Goal: Find specific page/section: Find specific page/section

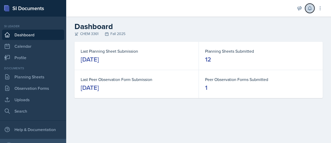
click at [310, 9] on icon at bounding box center [310, 8] width 5 height 5
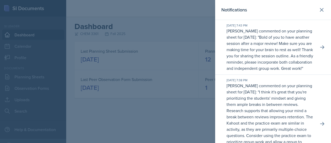
click at [205, 55] on div at bounding box center [165, 71] width 331 height 143
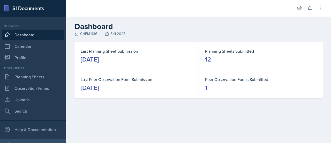
click at [205, 55] on div "12" at bounding box center [208, 59] width 6 height 8
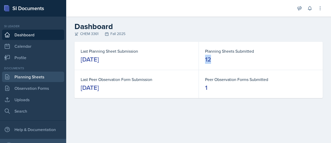
click at [34, 80] on link "Planning Sheets" at bounding box center [33, 76] width 62 height 10
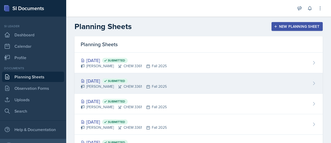
click at [181, 87] on div "[DATE] Submitted [PERSON_NAME] CHEM 3361 Fall 2025" at bounding box center [199, 83] width 249 height 20
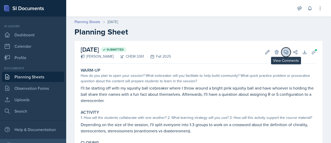
click at [284, 52] on icon at bounding box center [286, 51] width 5 height 5
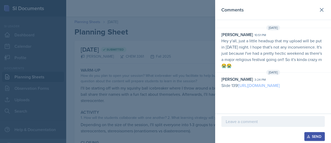
click at [239, 88] on link "[URL][DOMAIN_NAME]" at bounding box center [259, 85] width 41 height 6
click at [154, 74] on div at bounding box center [165, 71] width 331 height 143
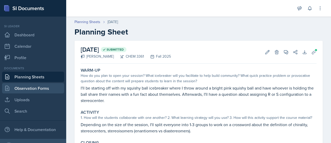
click at [13, 93] on link "Observation Forms" at bounding box center [33, 88] width 62 height 10
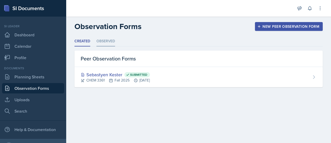
click at [107, 39] on li "Observed" at bounding box center [106, 41] width 19 height 10
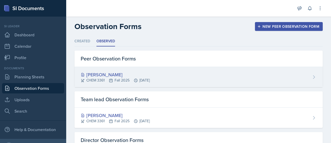
scroll to position [34, 0]
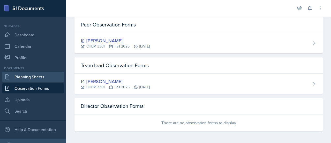
click at [44, 71] on link "Planning Sheets" at bounding box center [33, 76] width 62 height 10
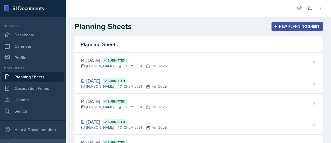
click at [44, 71] on link "Planning Sheets" at bounding box center [33, 76] width 62 height 10
